Goal: Task Accomplishment & Management: Understand process/instructions

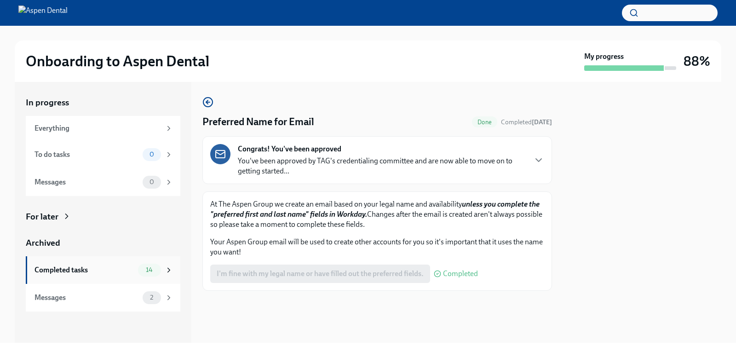
click at [130, 269] on div "Completed tasks" at bounding box center [85, 270] width 100 height 10
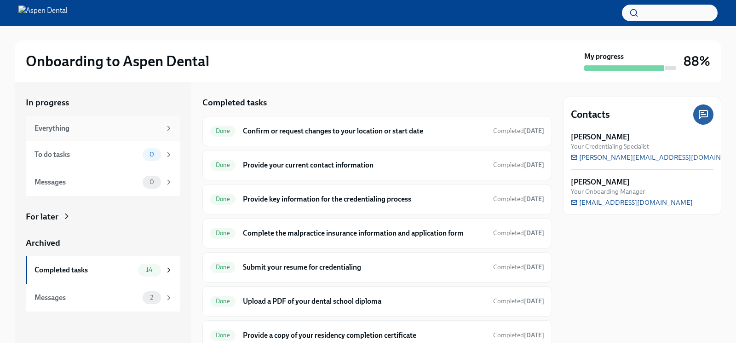
click at [145, 134] on div "Everything" at bounding box center [103, 128] width 155 height 25
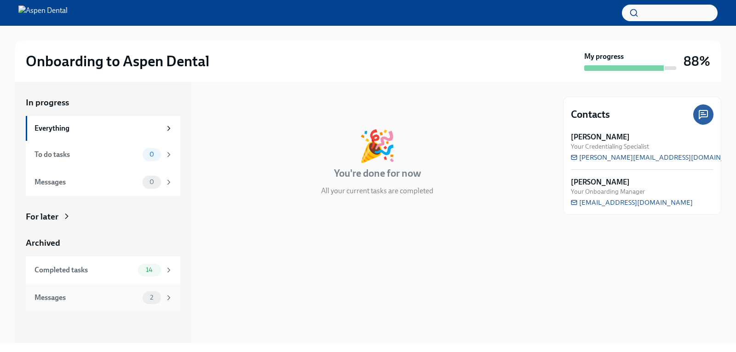
click at [153, 300] on span "2" at bounding box center [151, 297] width 14 height 7
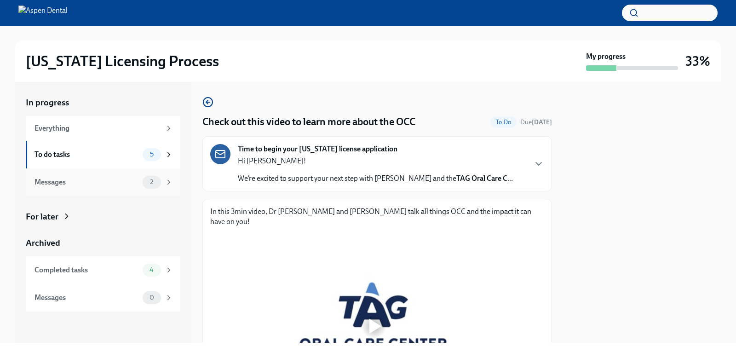
click at [160, 188] on div "2" at bounding box center [158, 182] width 30 height 13
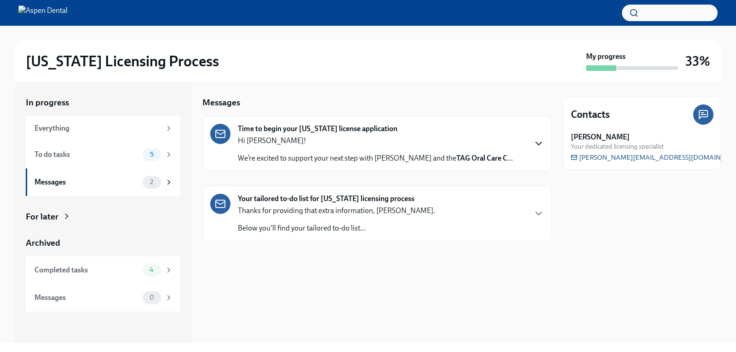
click at [537, 143] on icon "button" at bounding box center [539, 143] width 6 height 3
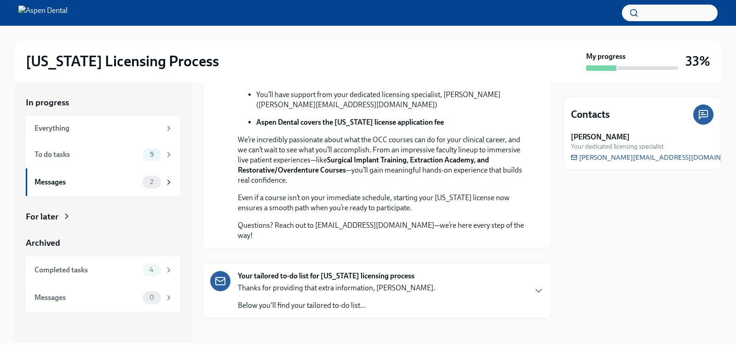
scroll to position [289, 0]
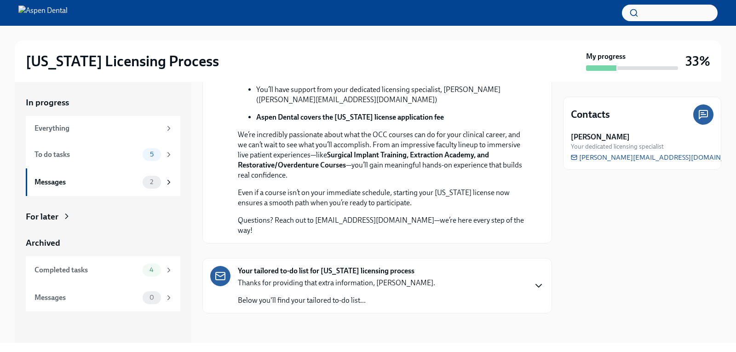
click at [533, 289] on icon "button" at bounding box center [538, 285] width 11 height 11
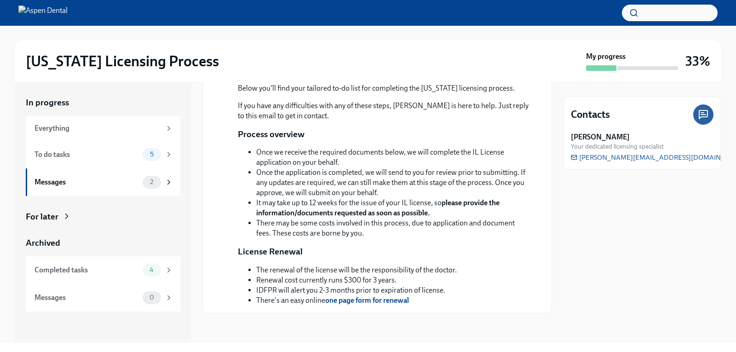
scroll to position [615, 0]
click at [141, 272] on div "Completed tasks 4" at bounding box center [104, 270] width 138 height 13
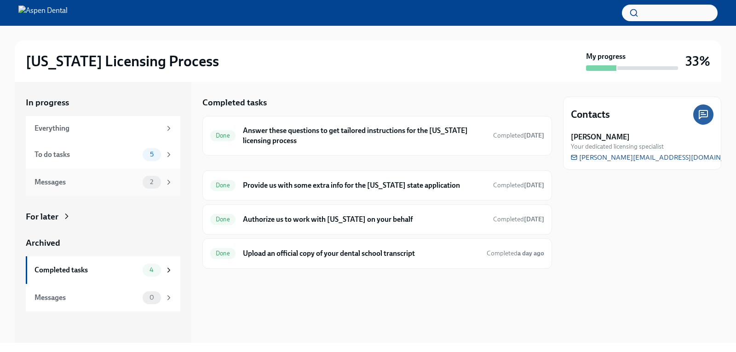
click at [155, 176] on div "2" at bounding box center [152, 182] width 18 height 13
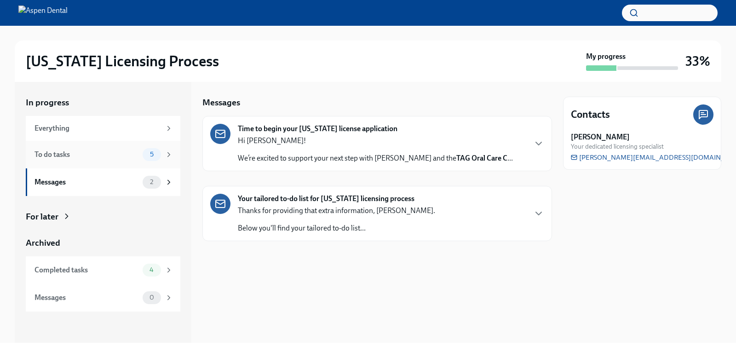
click at [153, 160] on div "5" at bounding box center [152, 154] width 18 height 13
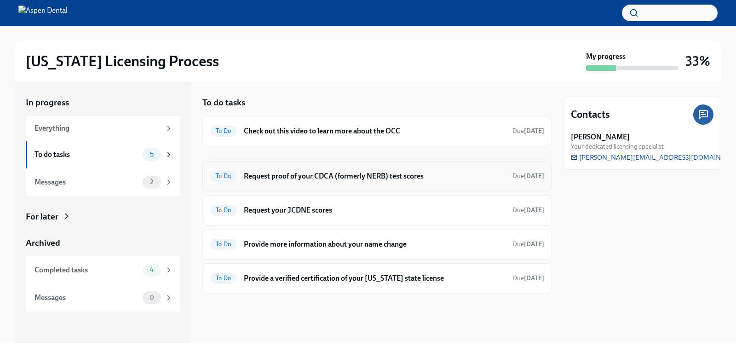
click at [335, 165] on div "To Do Request proof of your CDCA (formerly NERB) test scores Due in 2 days" at bounding box center [377, 176] width 350 height 30
click at [329, 178] on h6 "Request proof of your CDCA (formerly NERB) test scores" at bounding box center [374, 176] width 261 height 10
